Goal: Task Accomplishment & Management: Use online tool/utility

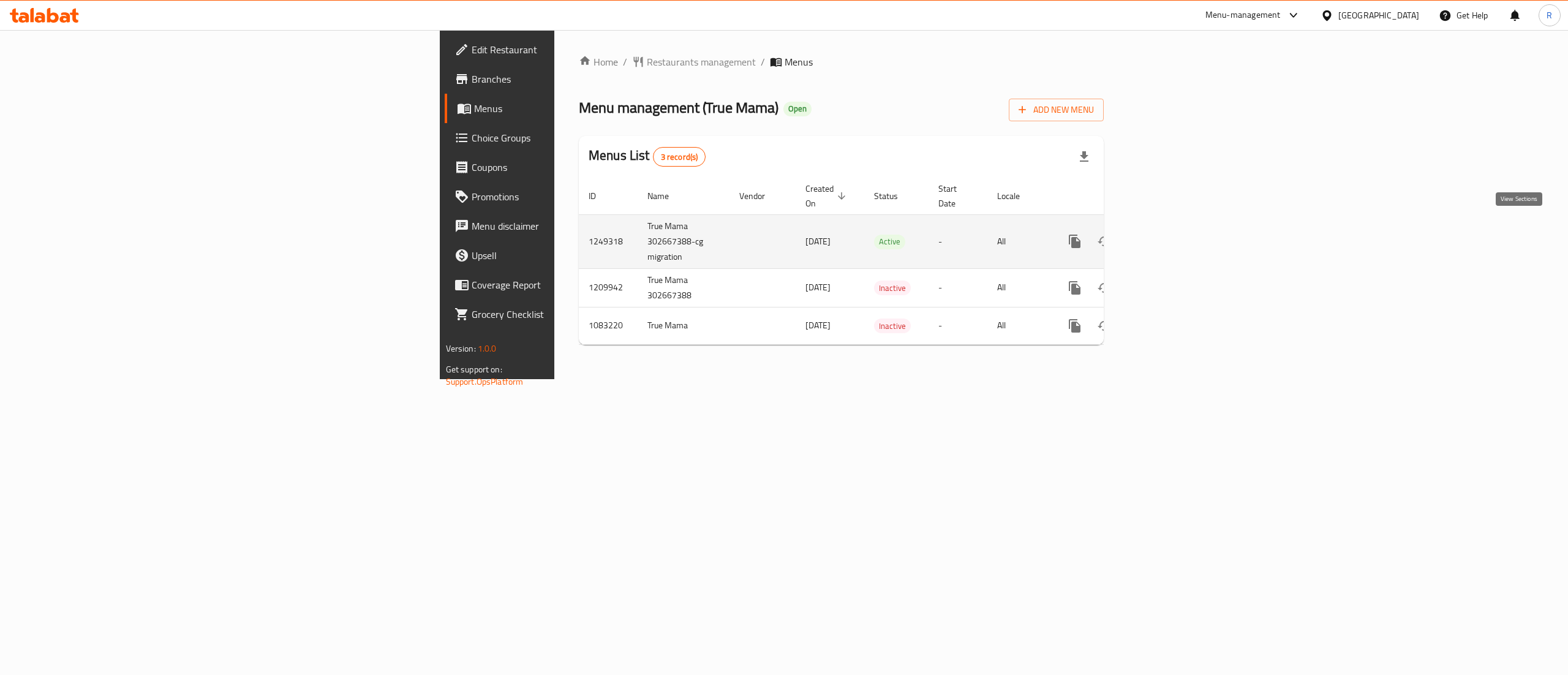
click at [1170, 234] on icon "enhanced table" at bounding box center [1162, 241] width 15 height 15
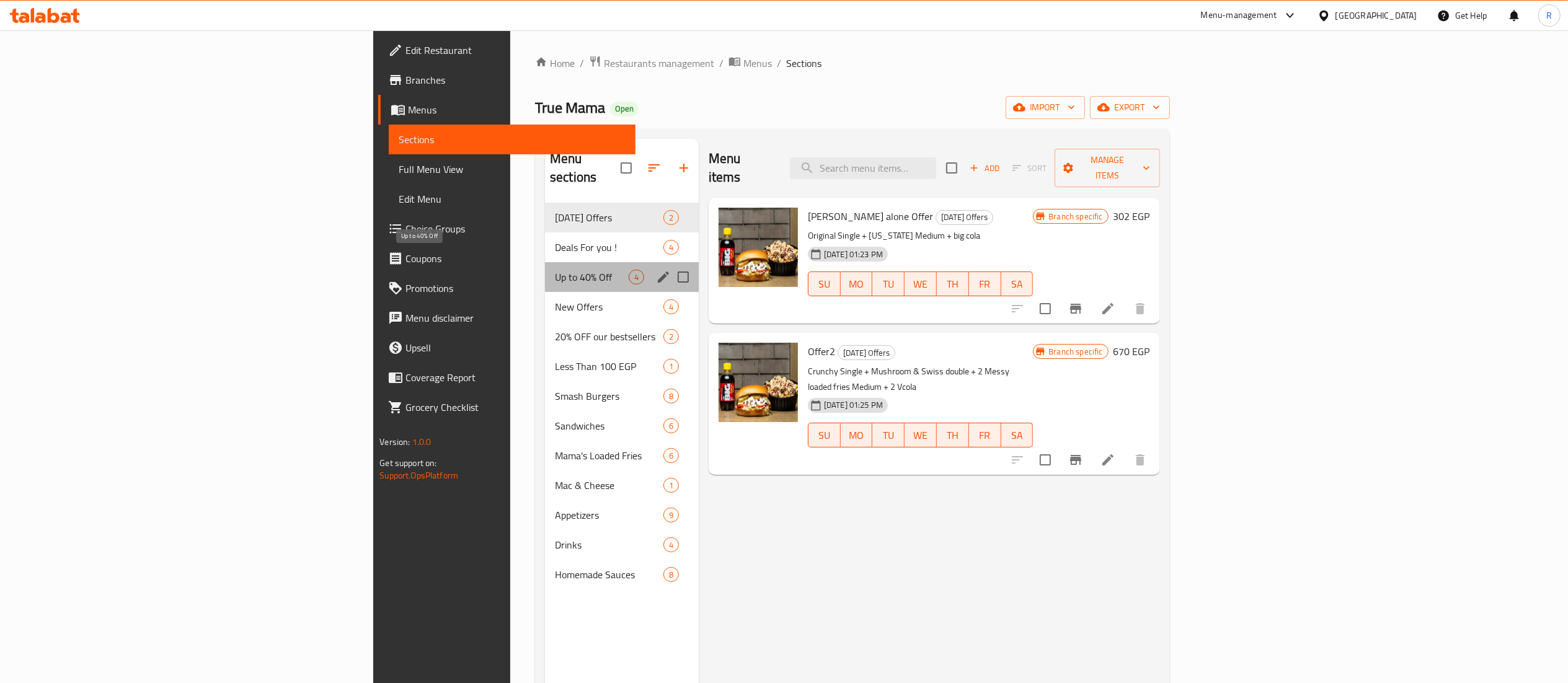
click at [555, 270] on span "Up to 40% Off" at bounding box center [591, 277] width 74 height 15
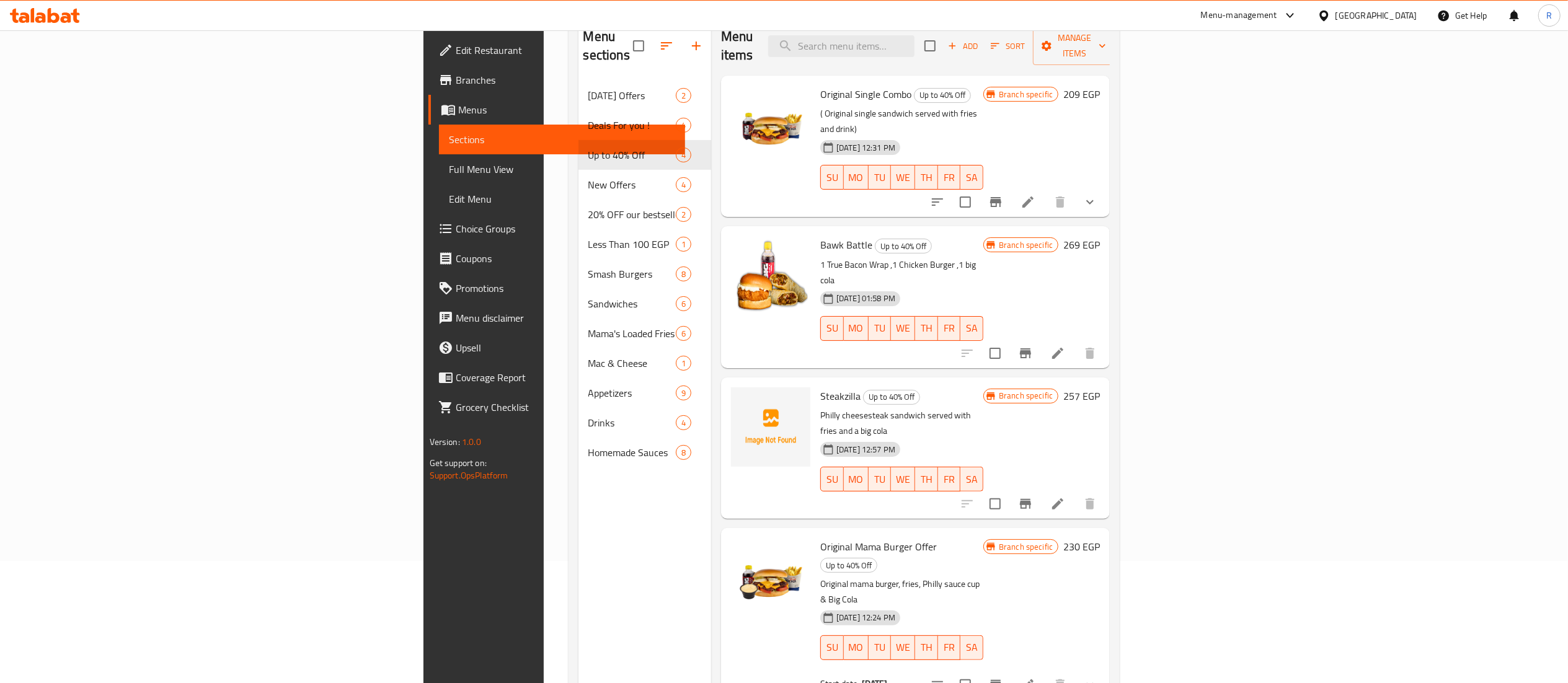
scroll to position [112, 0]
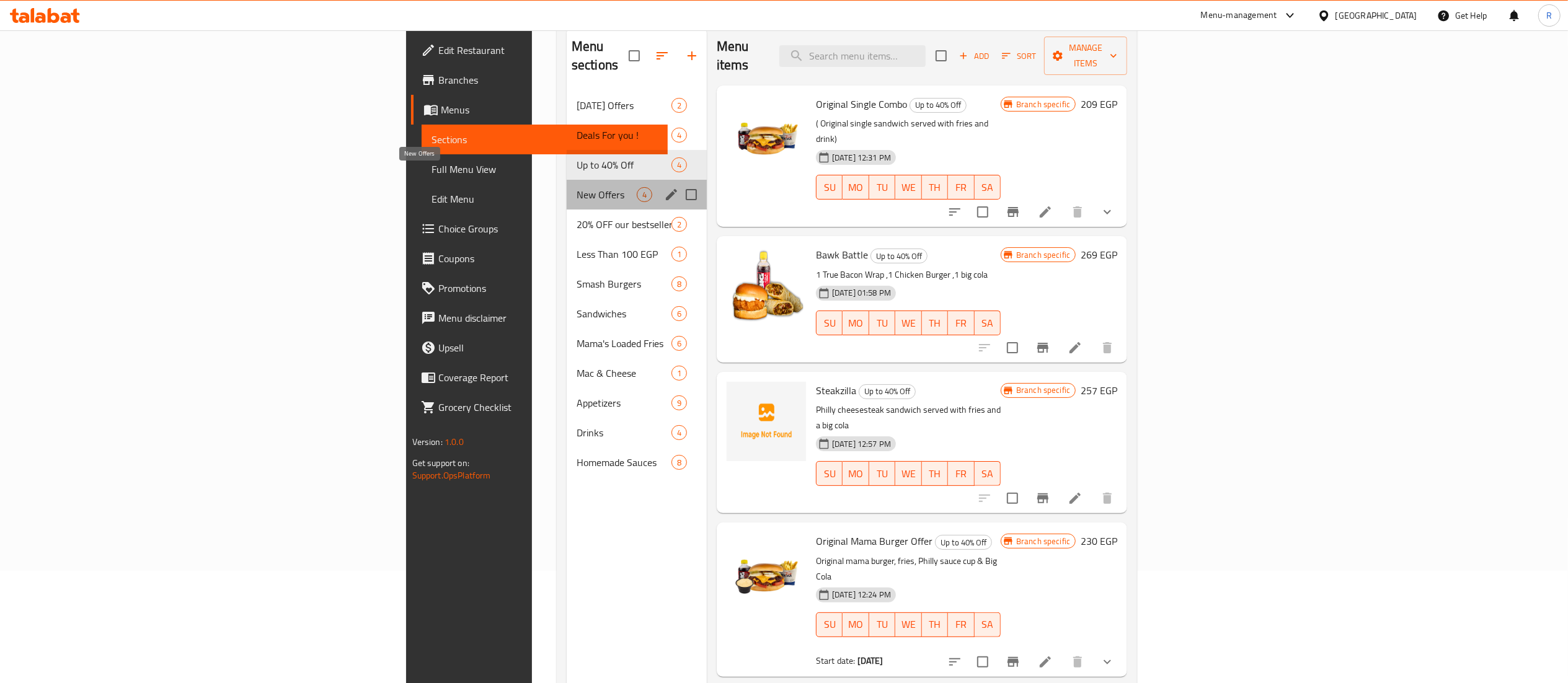
click at [577, 187] on span "New Offers" at bounding box center [607, 194] width 60 height 15
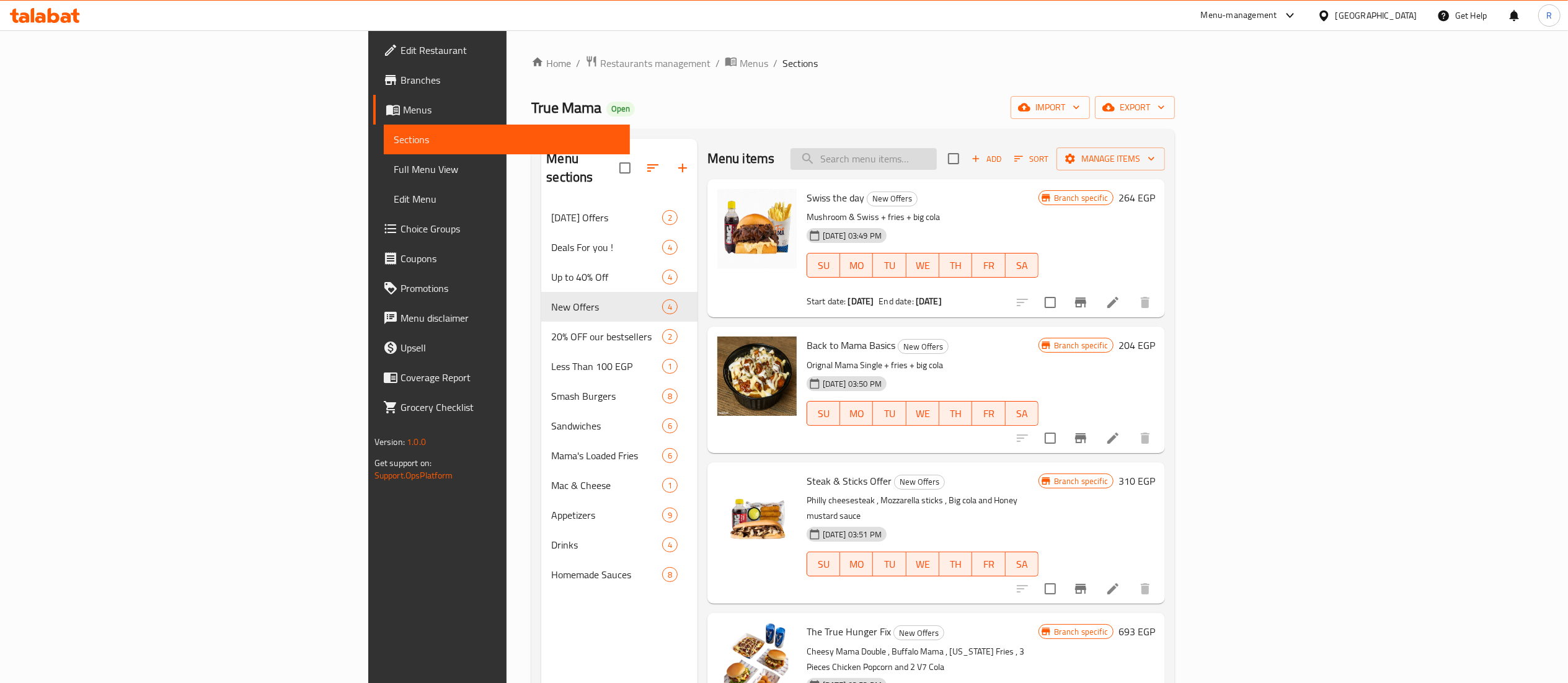
click at [936, 160] on input "search" at bounding box center [863, 159] width 146 height 22
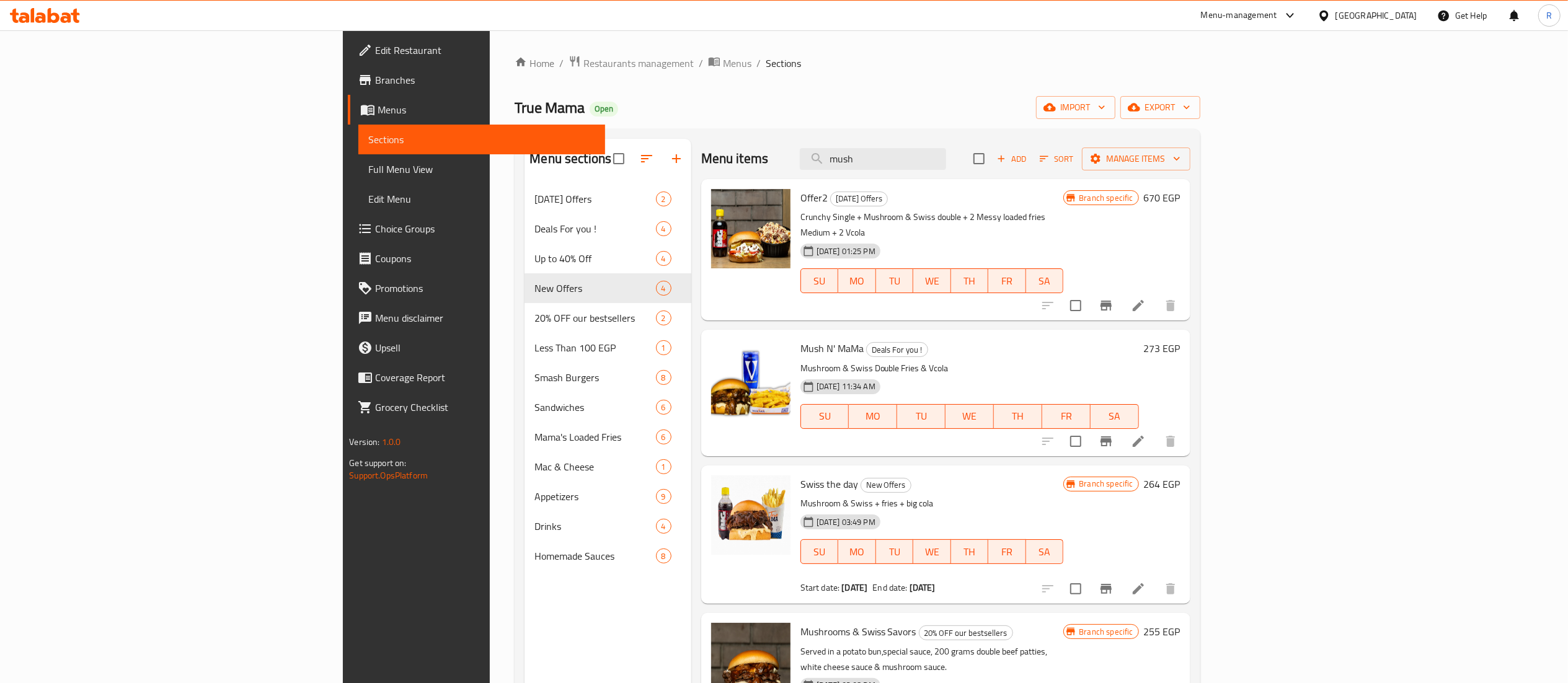
type input "mush"
click at [1156, 430] on li at bounding box center [1138, 441] width 35 height 22
